Goal: Book appointment/travel/reservation

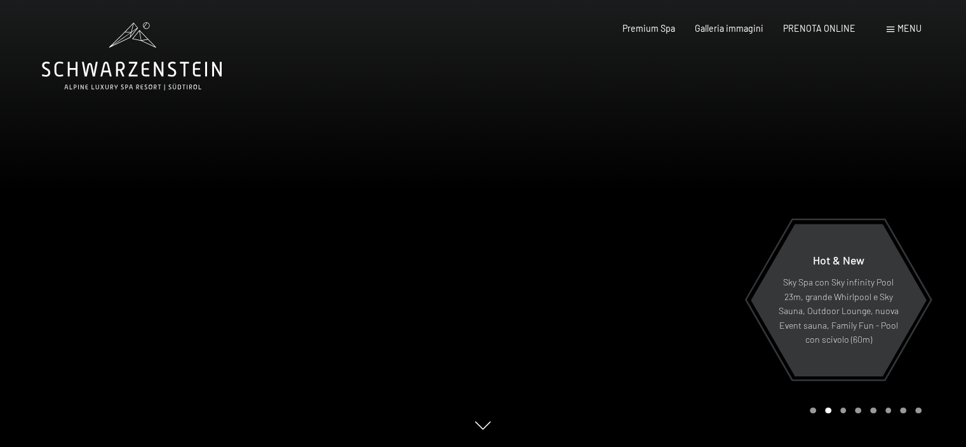
click at [729, 330] on div at bounding box center [724, 223] width 483 height 447
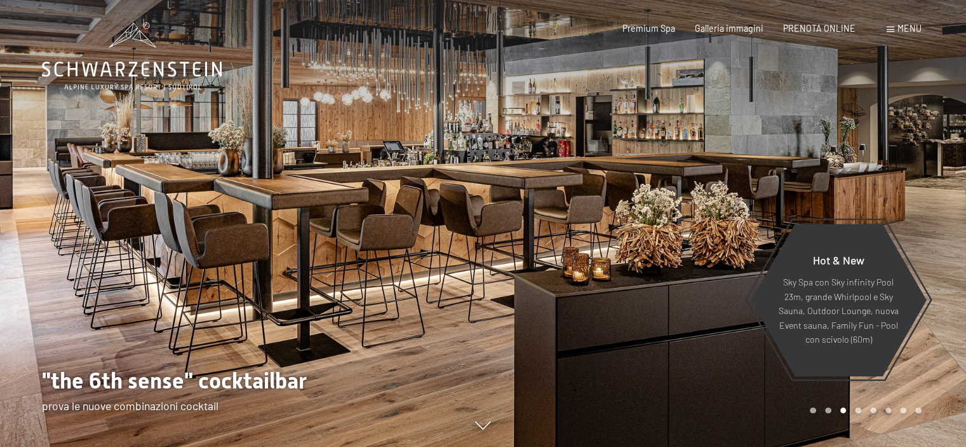
click at [729, 330] on div at bounding box center [724, 223] width 483 height 447
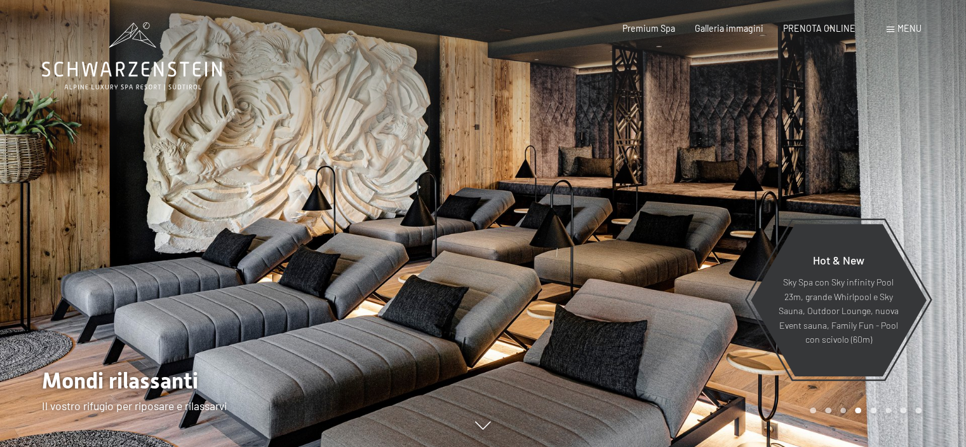
click at [729, 330] on div at bounding box center [724, 223] width 483 height 447
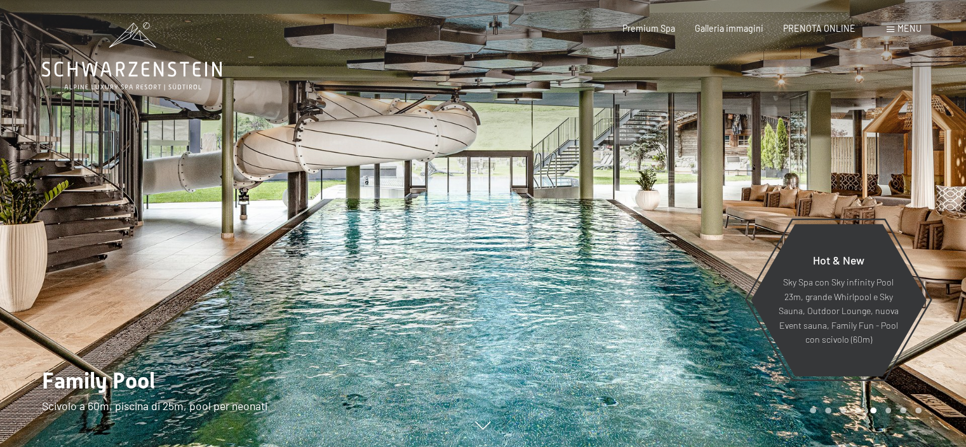
click at [729, 330] on div at bounding box center [724, 223] width 483 height 447
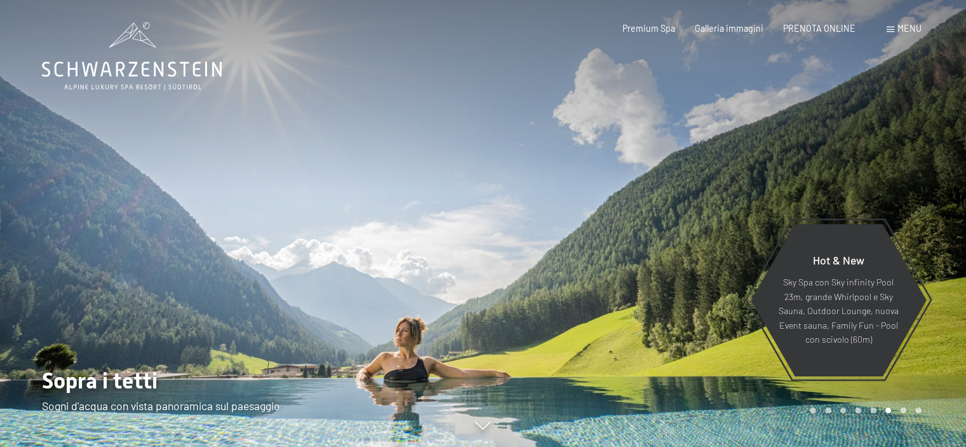
click at [729, 330] on div at bounding box center [724, 223] width 483 height 447
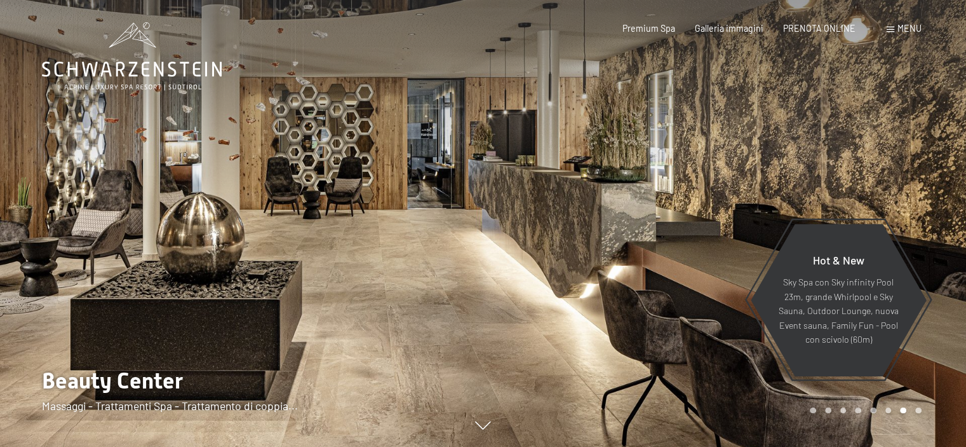
click at [729, 330] on div at bounding box center [724, 223] width 483 height 447
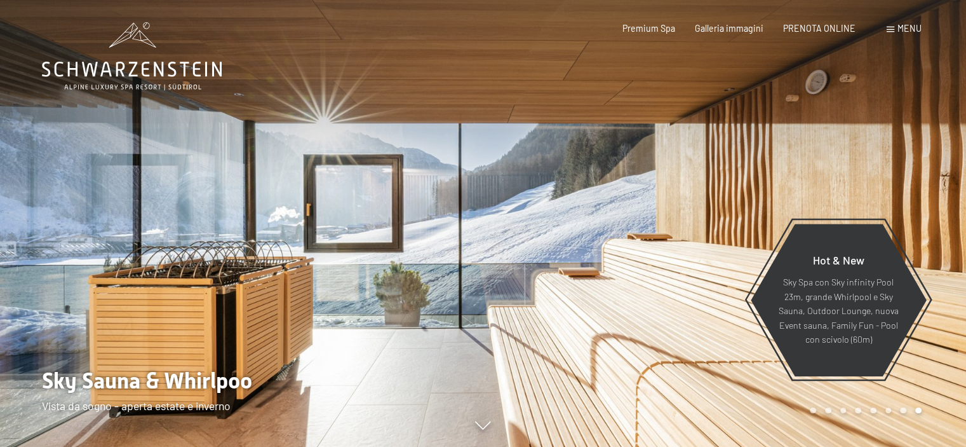
click at [729, 330] on div at bounding box center [724, 223] width 483 height 447
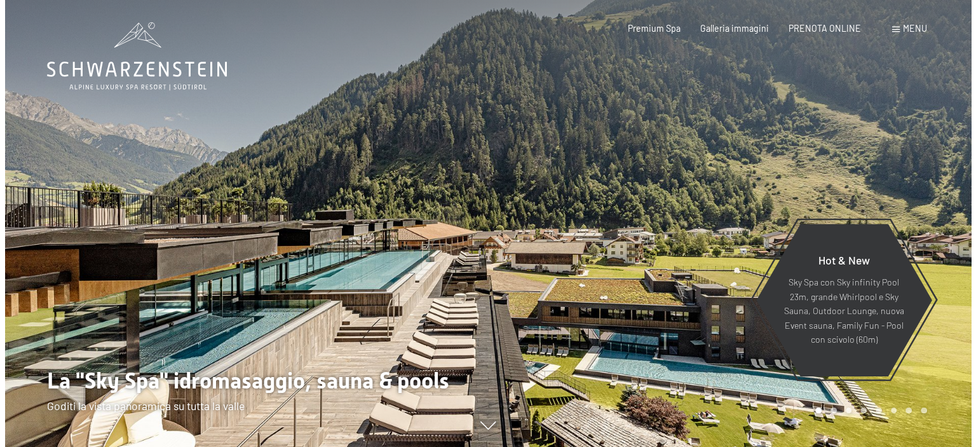
scroll to position [64, 0]
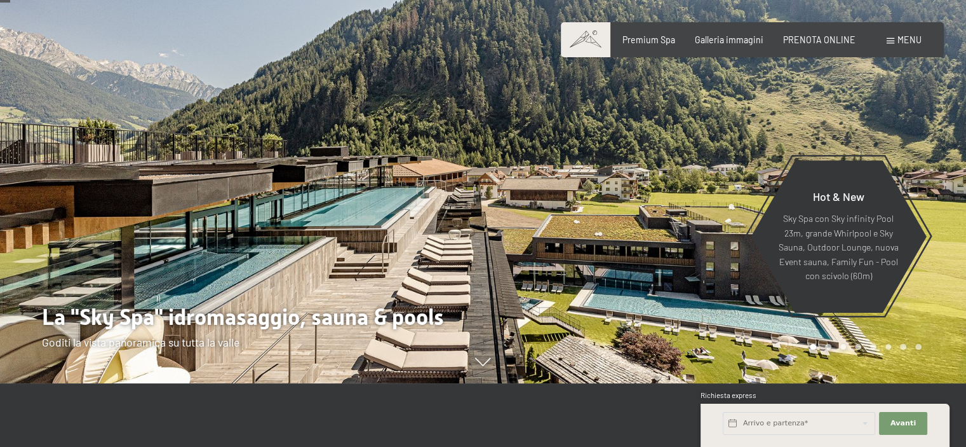
click at [893, 42] on span at bounding box center [891, 41] width 8 height 6
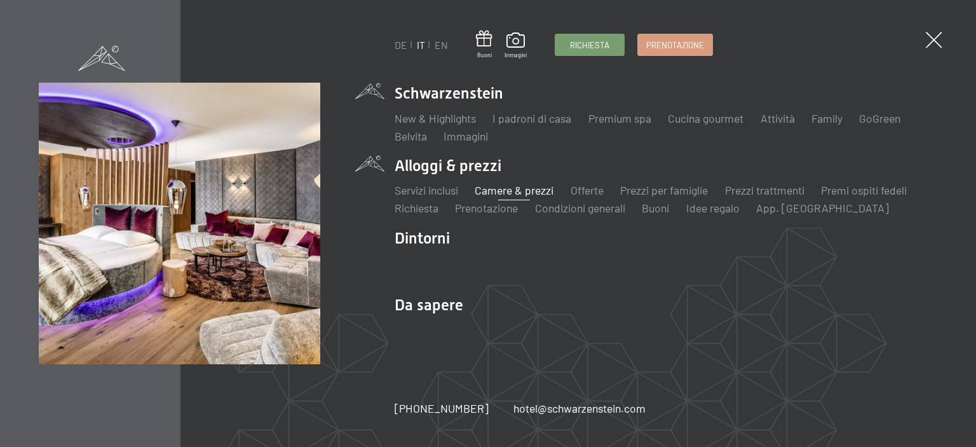
click at [508, 189] on link "Camere & prezzi" at bounding box center [513, 190] width 79 height 14
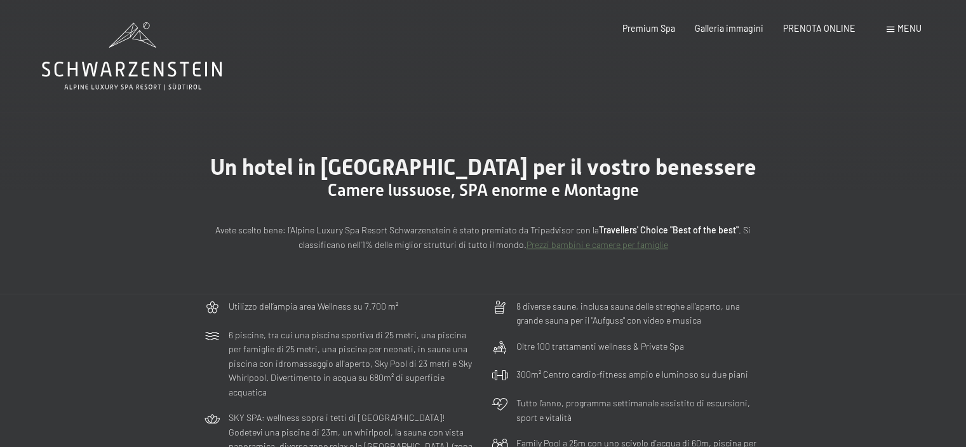
click at [894, 30] on div "Menu" at bounding box center [904, 28] width 35 height 13
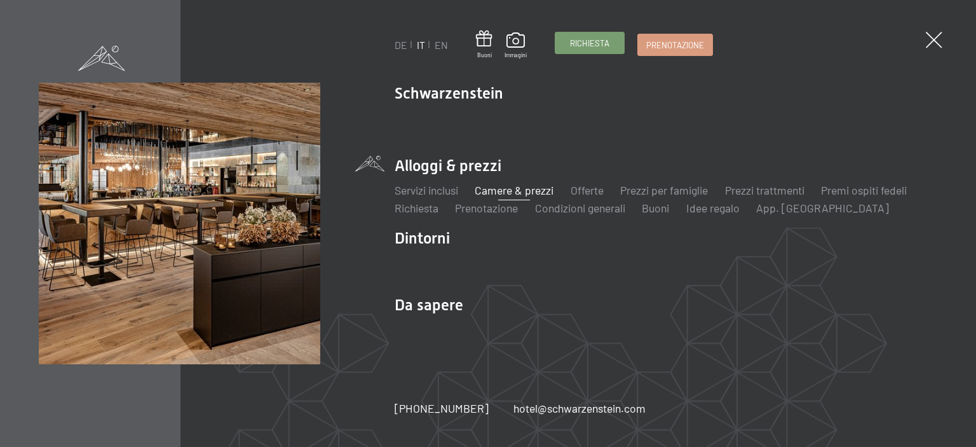
click at [591, 50] on link "Richiesta" at bounding box center [589, 42] width 69 height 21
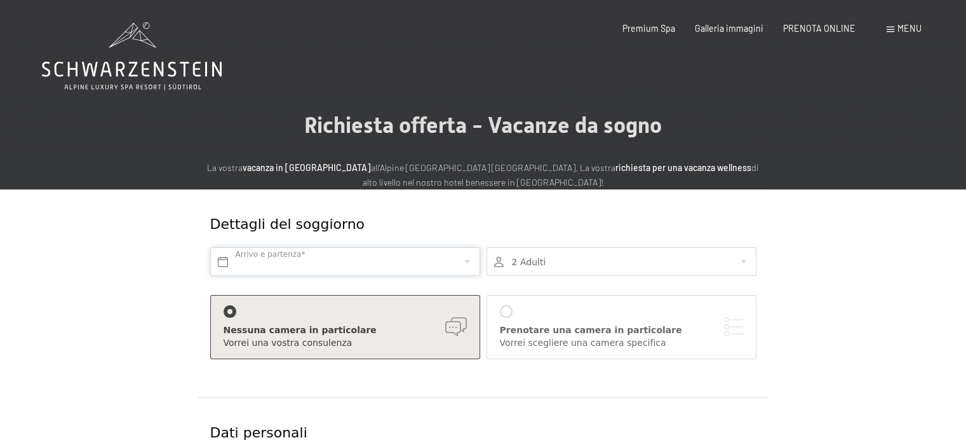
click at [274, 259] on input "text" at bounding box center [345, 261] width 270 height 29
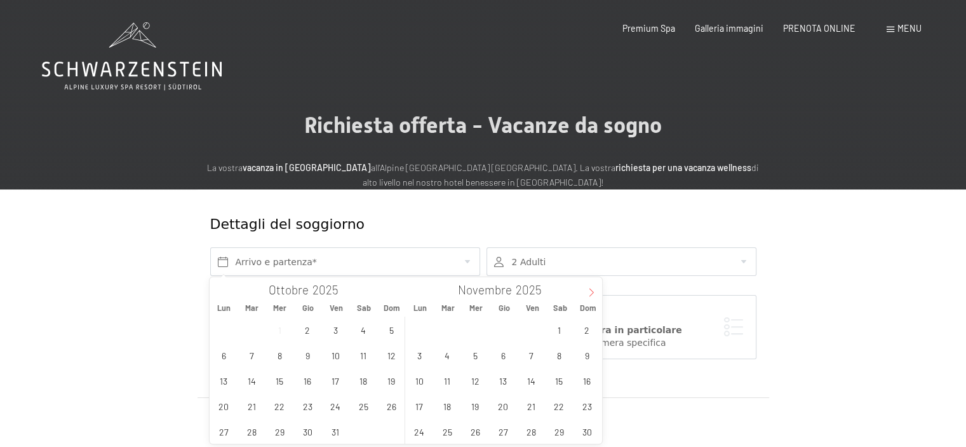
click at [588, 295] on icon at bounding box center [591, 292] width 9 height 9
click at [564, 328] on span "6" at bounding box center [559, 329] width 25 height 25
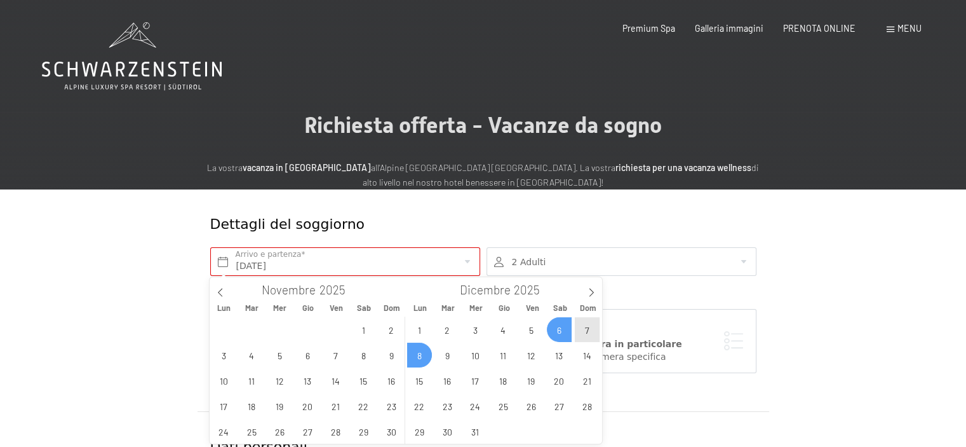
click at [419, 358] on span "8" at bounding box center [419, 354] width 25 height 25
type input "Sab. 06/12/2025 - Lun. 08/12/2025"
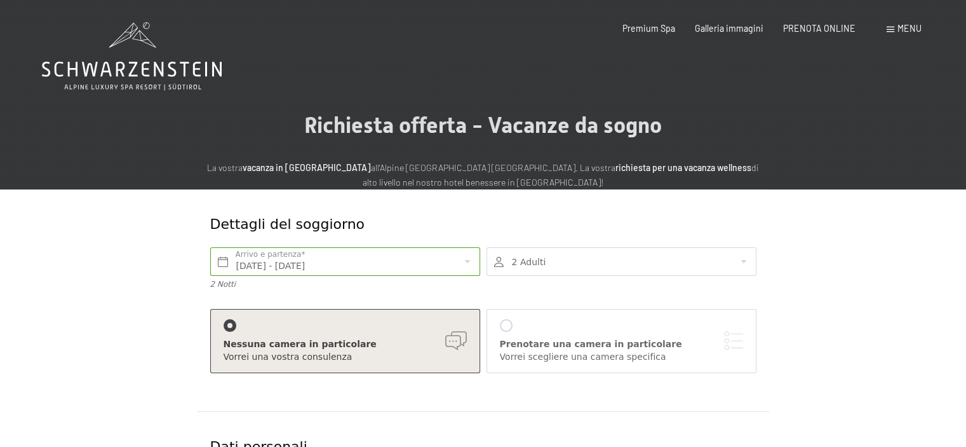
click at [750, 261] on div at bounding box center [622, 261] width 270 height 29
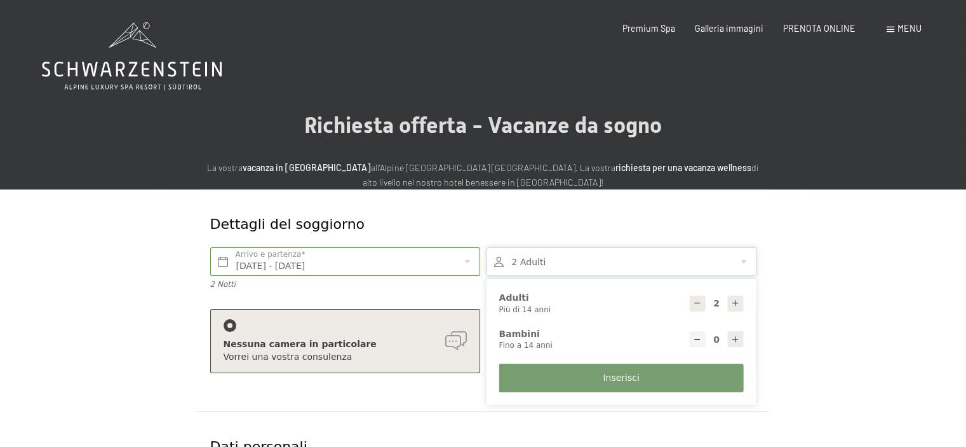
click at [734, 302] on icon at bounding box center [735, 303] width 9 height 9
type input "3"
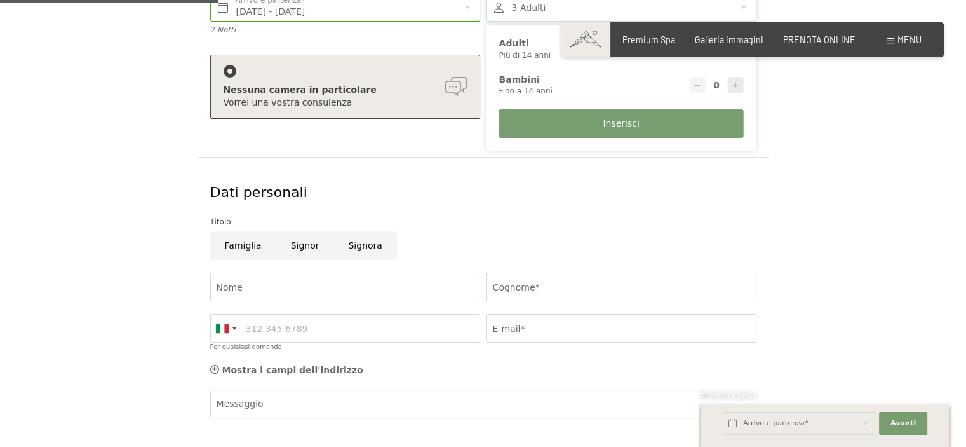
scroll to position [318, 0]
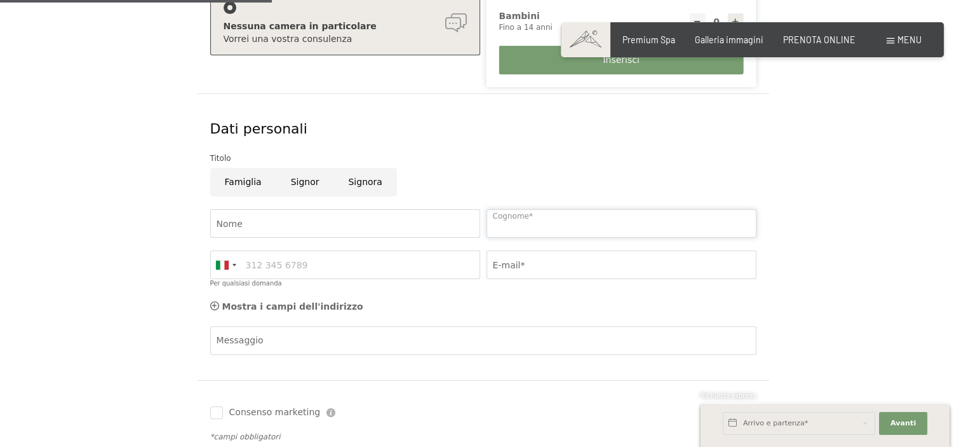
click at [574, 222] on input "Cognome*" at bounding box center [622, 223] width 270 height 29
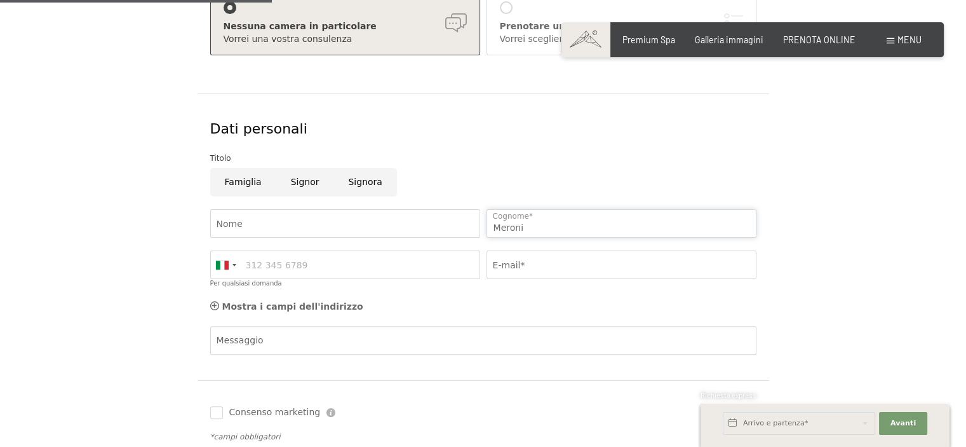
type input "Meroni"
click at [330, 223] on input "Nome" at bounding box center [345, 223] width 270 height 29
type input "Samuele"
click at [511, 263] on input "E-mail*" at bounding box center [622, 264] width 270 height 29
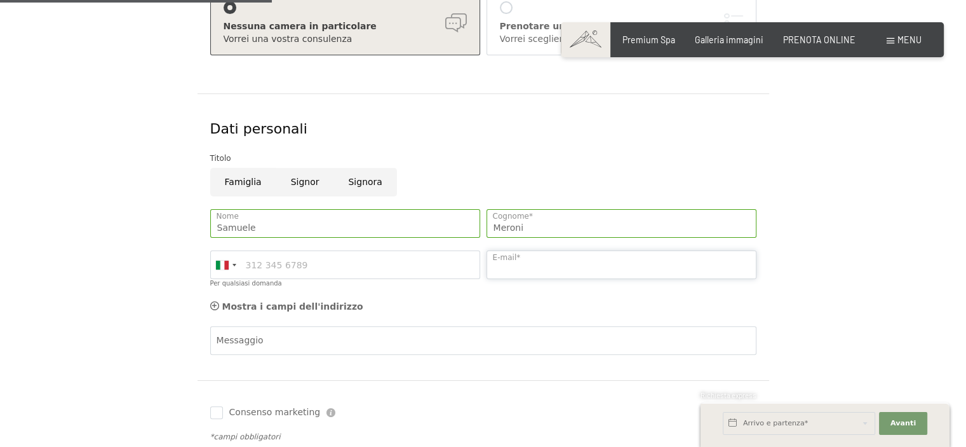
type input "samuelemeroni@alice.it"
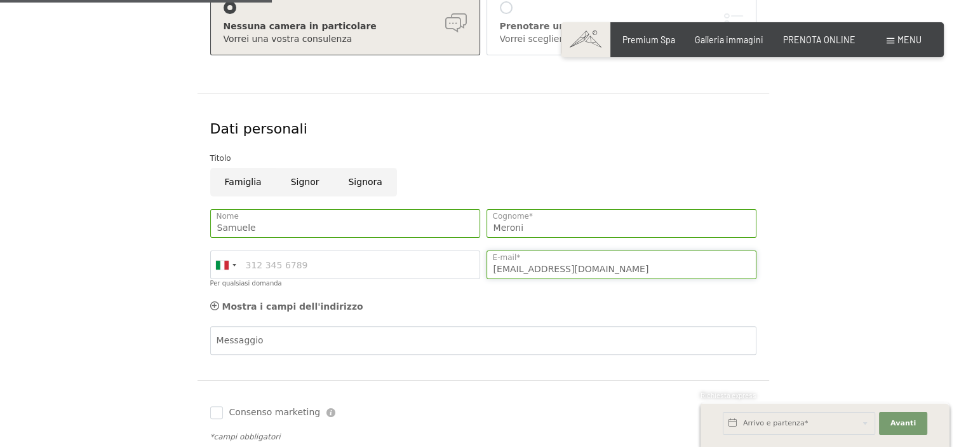
scroll to position [508, 0]
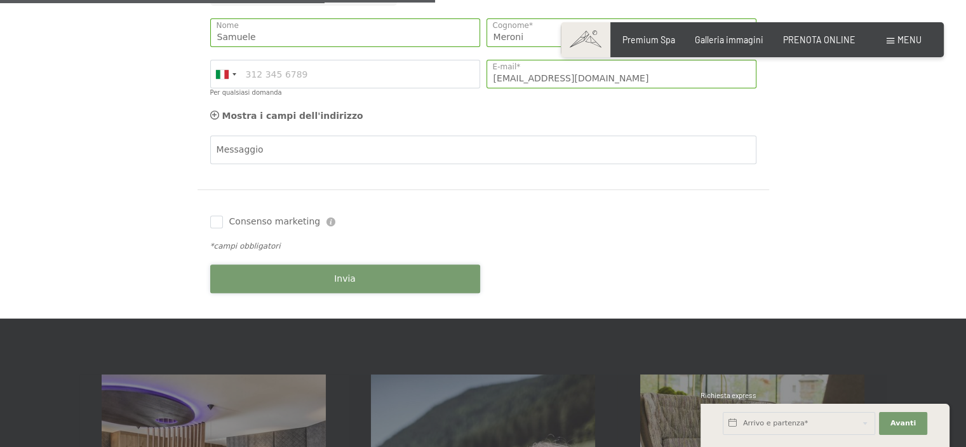
click at [411, 276] on button "Invia" at bounding box center [345, 278] width 270 height 29
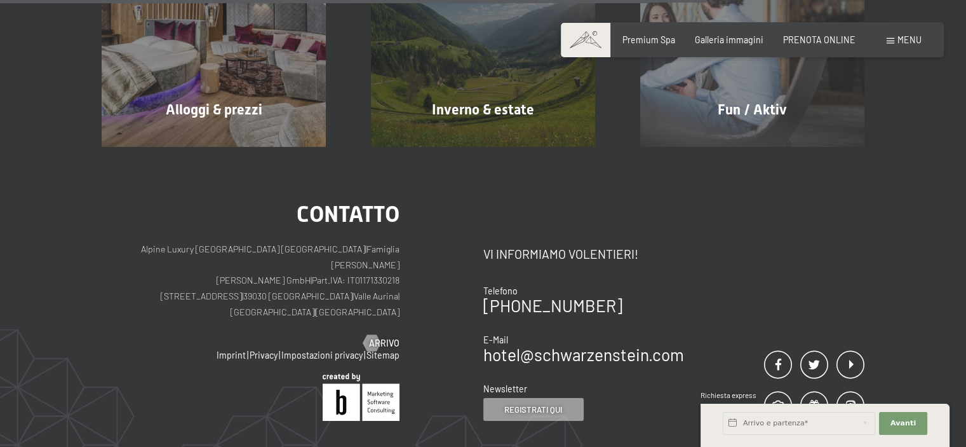
scroll to position [826, 0]
